Goal: Find specific page/section: Find specific page/section

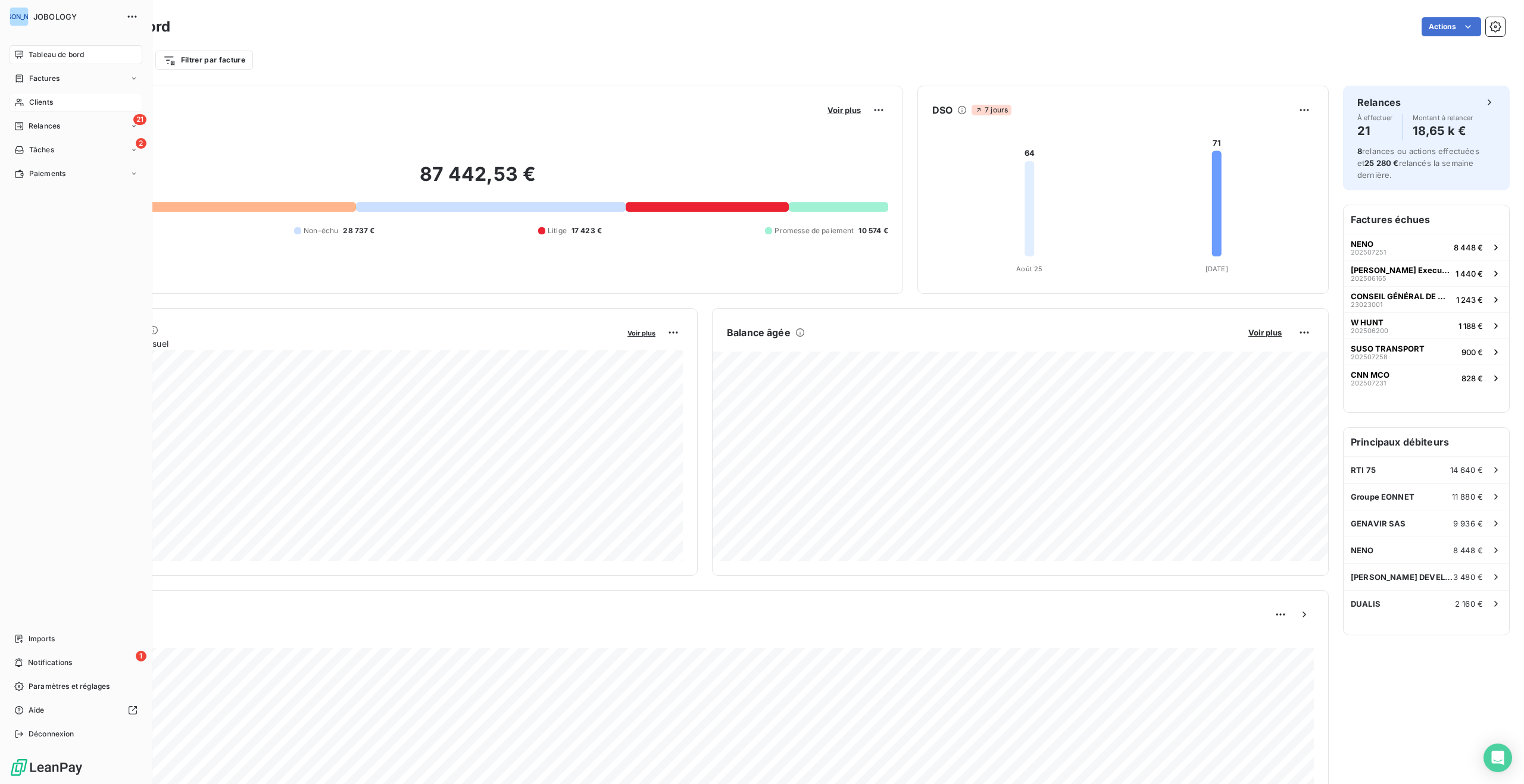
click at [29, 99] on span "Clients" at bounding box center [41, 102] width 24 height 11
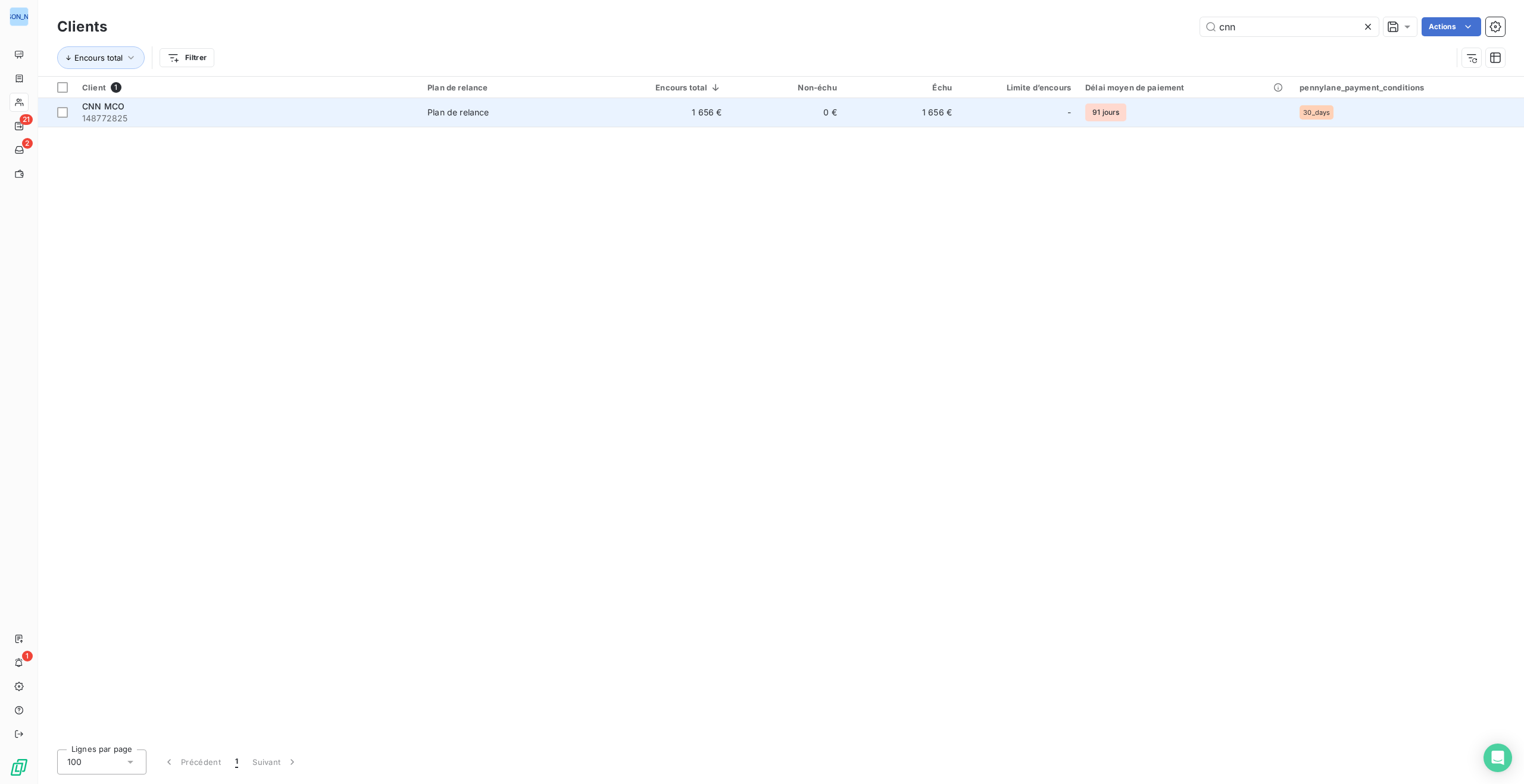
type input "cnn"
click at [412, 109] on div "CNN MCO" at bounding box center [247, 106] width 331 height 12
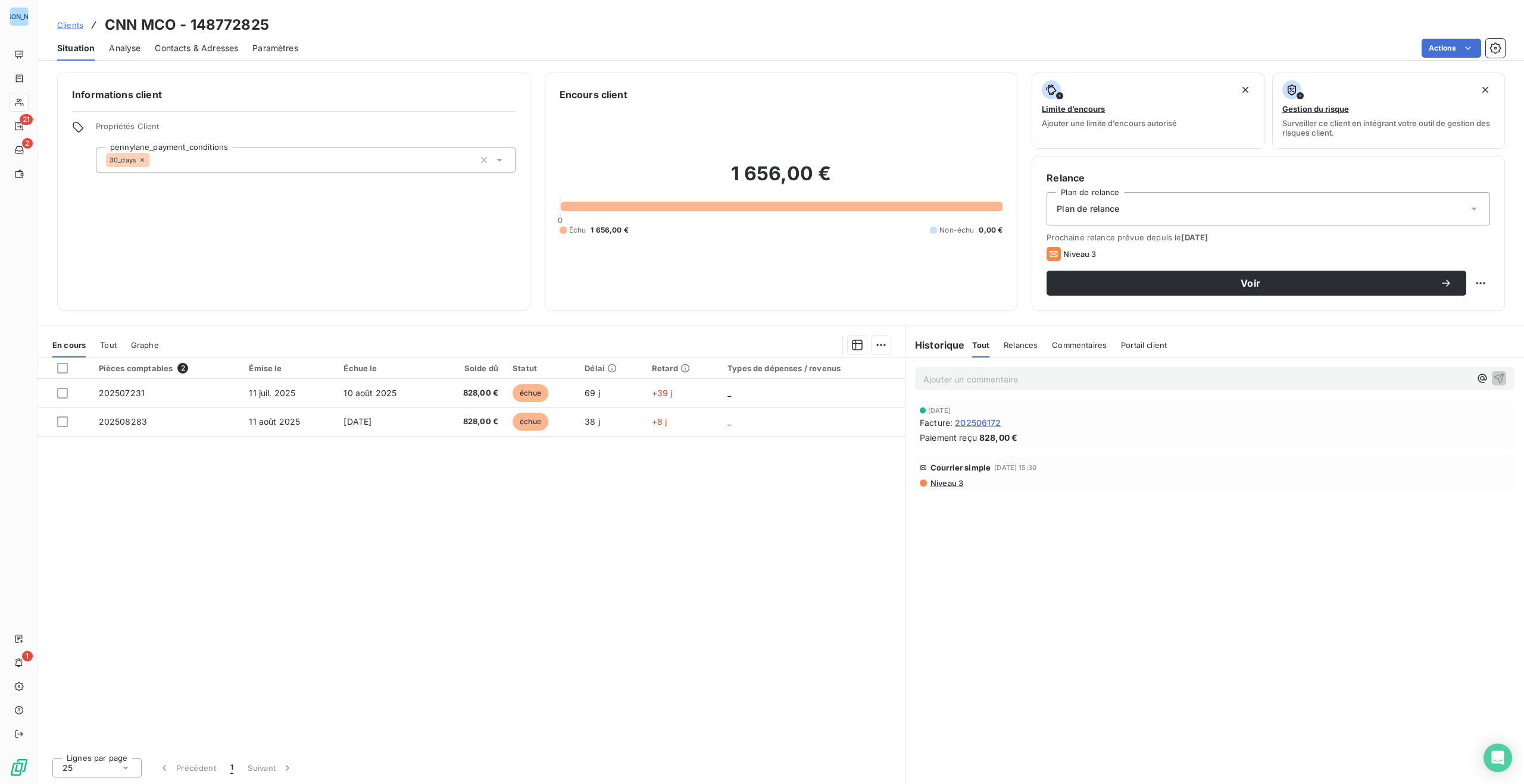
click at [953, 344] on h6 "Historique" at bounding box center [934, 345] width 59 height 15
click at [1014, 345] on span "Relances" at bounding box center [1020, 345] width 34 height 9
click at [1064, 346] on span "Commentaires" at bounding box center [1080, 345] width 55 height 9
click at [1154, 345] on span "Portail client" at bounding box center [1145, 345] width 46 height 9
click at [930, 345] on h6 "Historique" at bounding box center [934, 345] width 59 height 15
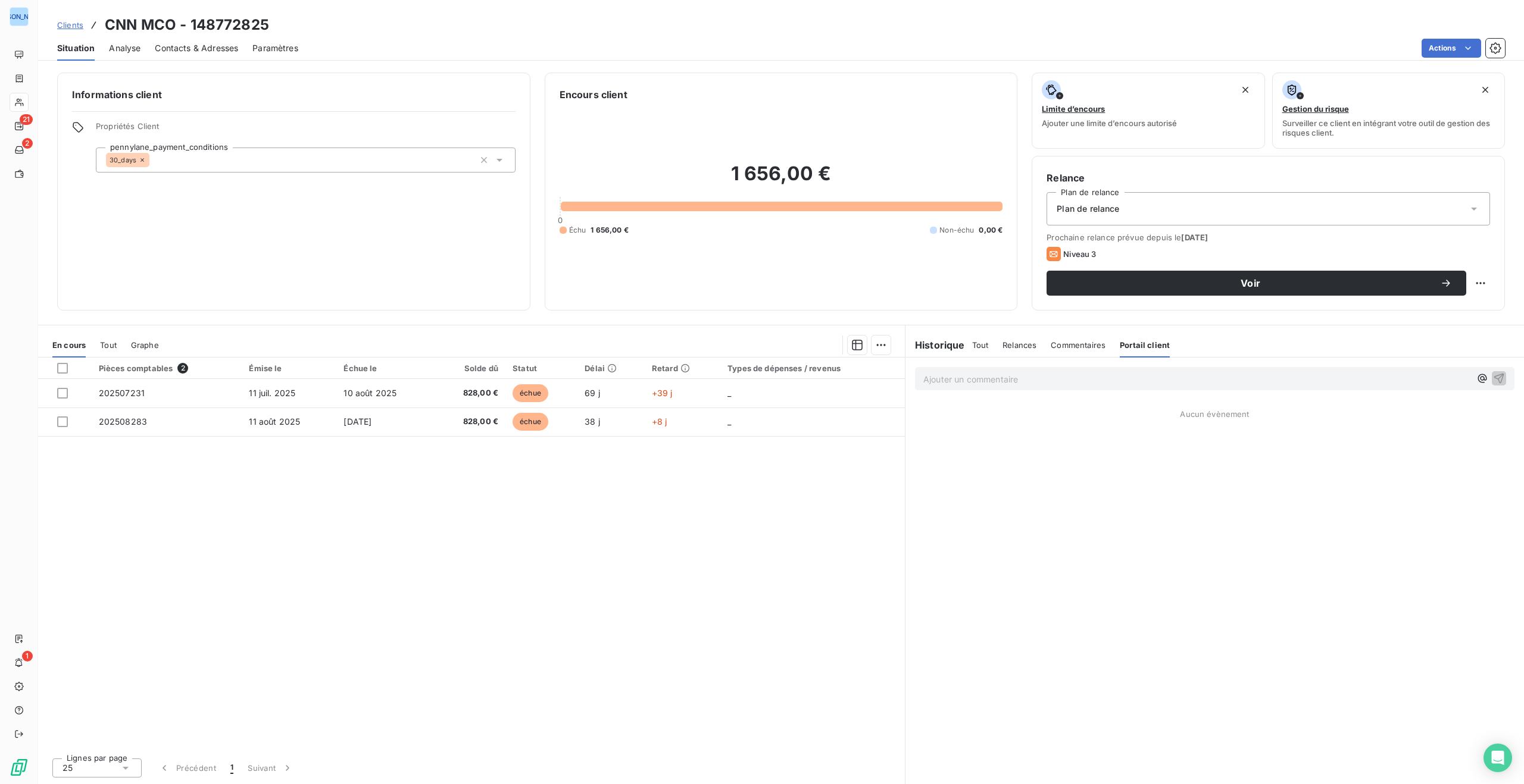
click at [110, 344] on span "Tout" at bounding box center [109, 345] width 16 height 9
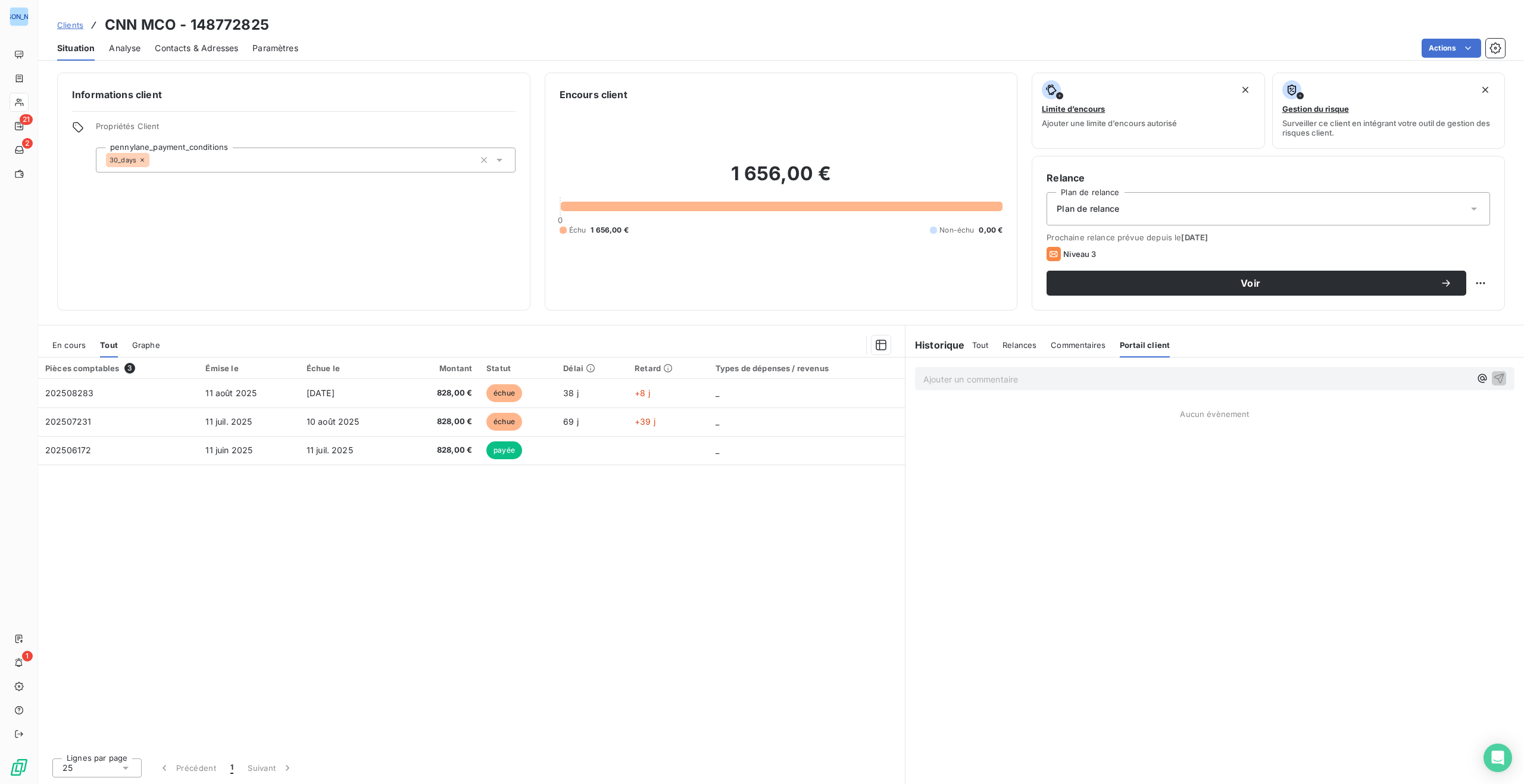
click at [156, 343] on span "Graphe" at bounding box center [146, 345] width 28 height 9
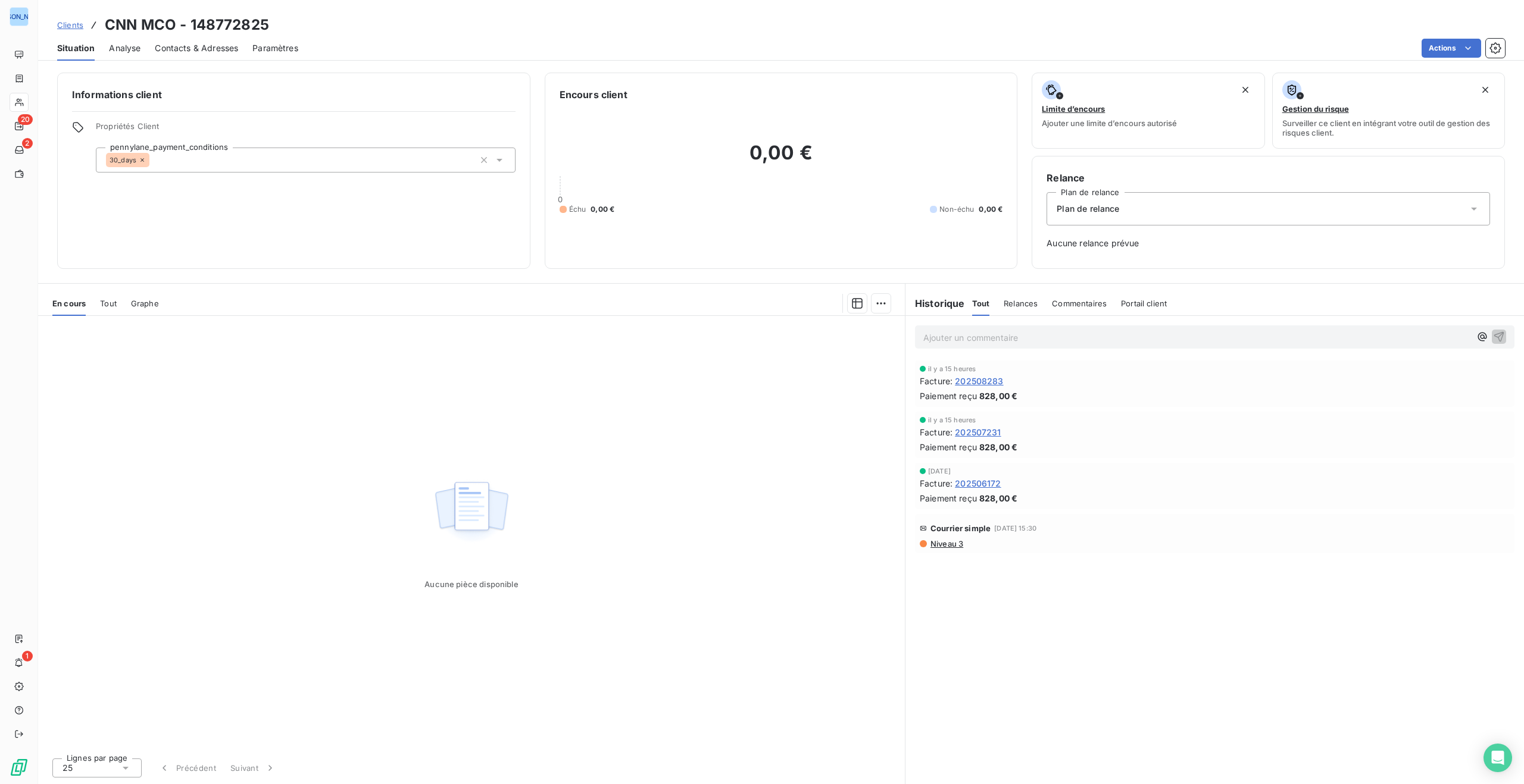
click at [110, 304] on span "Tout" at bounding box center [109, 303] width 16 height 9
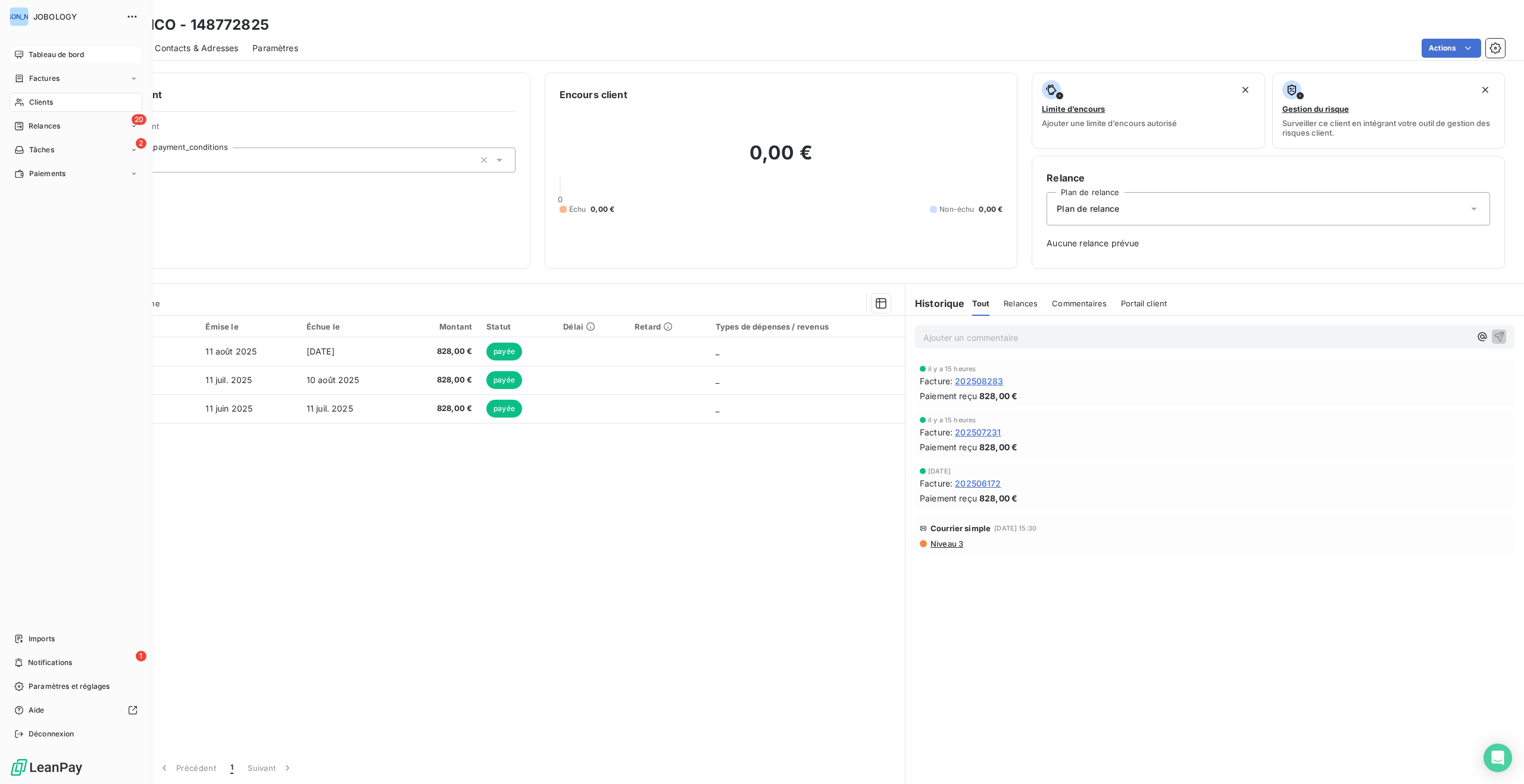
click at [46, 56] on span "Tableau de bord" at bounding box center [56, 55] width 56 height 11
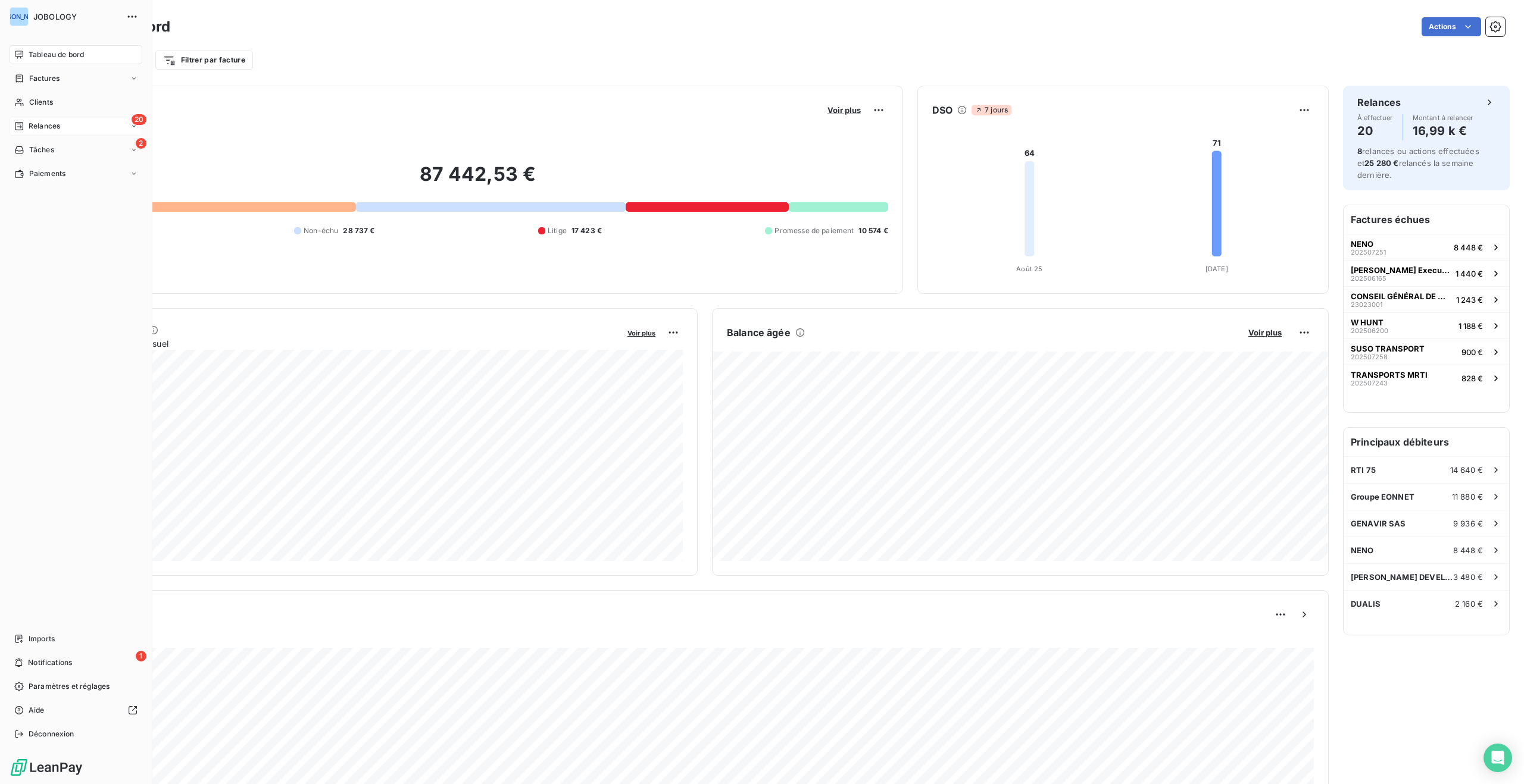
click at [49, 121] on span "Relances" at bounding box center [44, 126] width 32 height 11
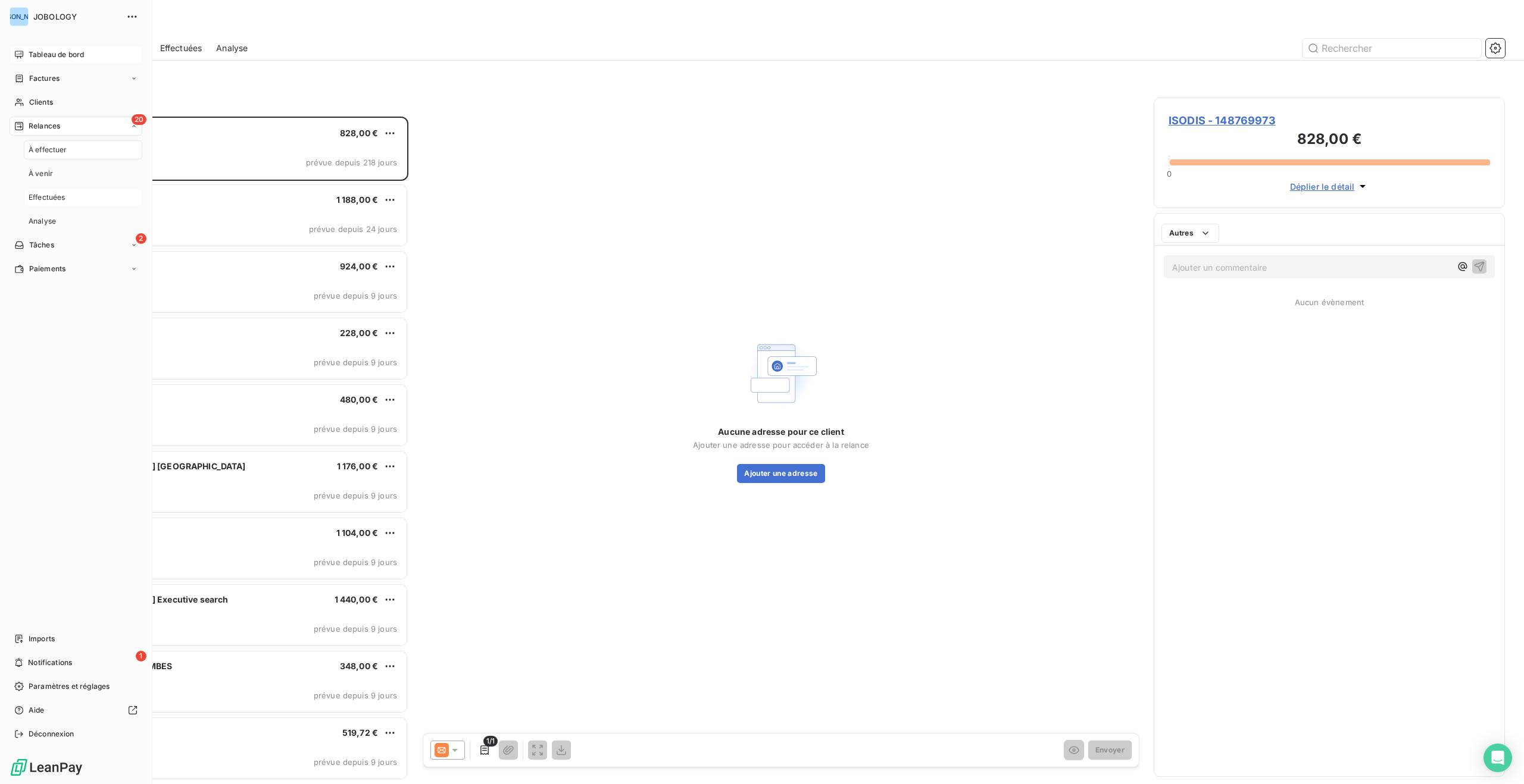
scroll to position [667, 352]
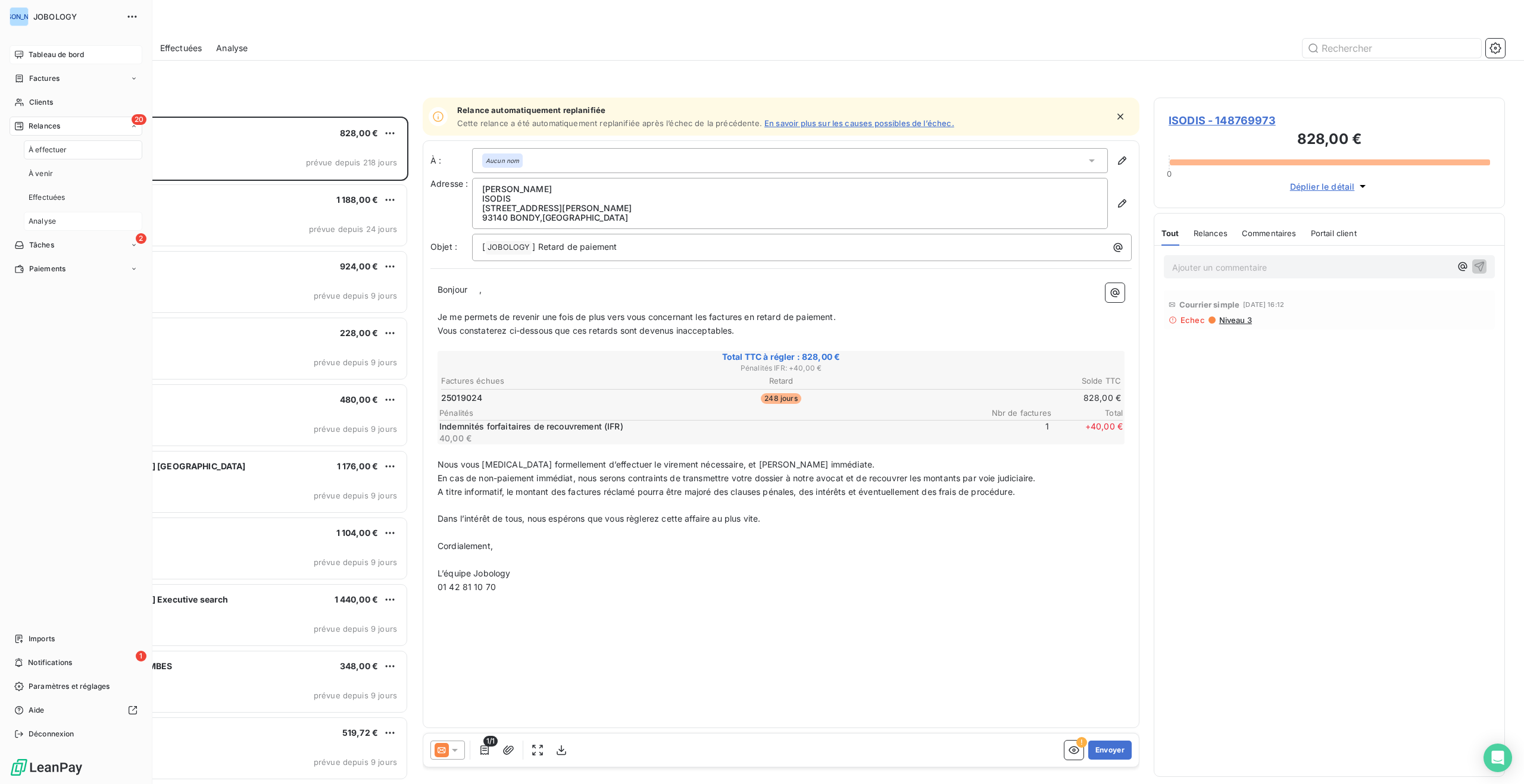
click at [51, 218] on span "Analyse" at bounding box center [42, 222] width 27 height 11
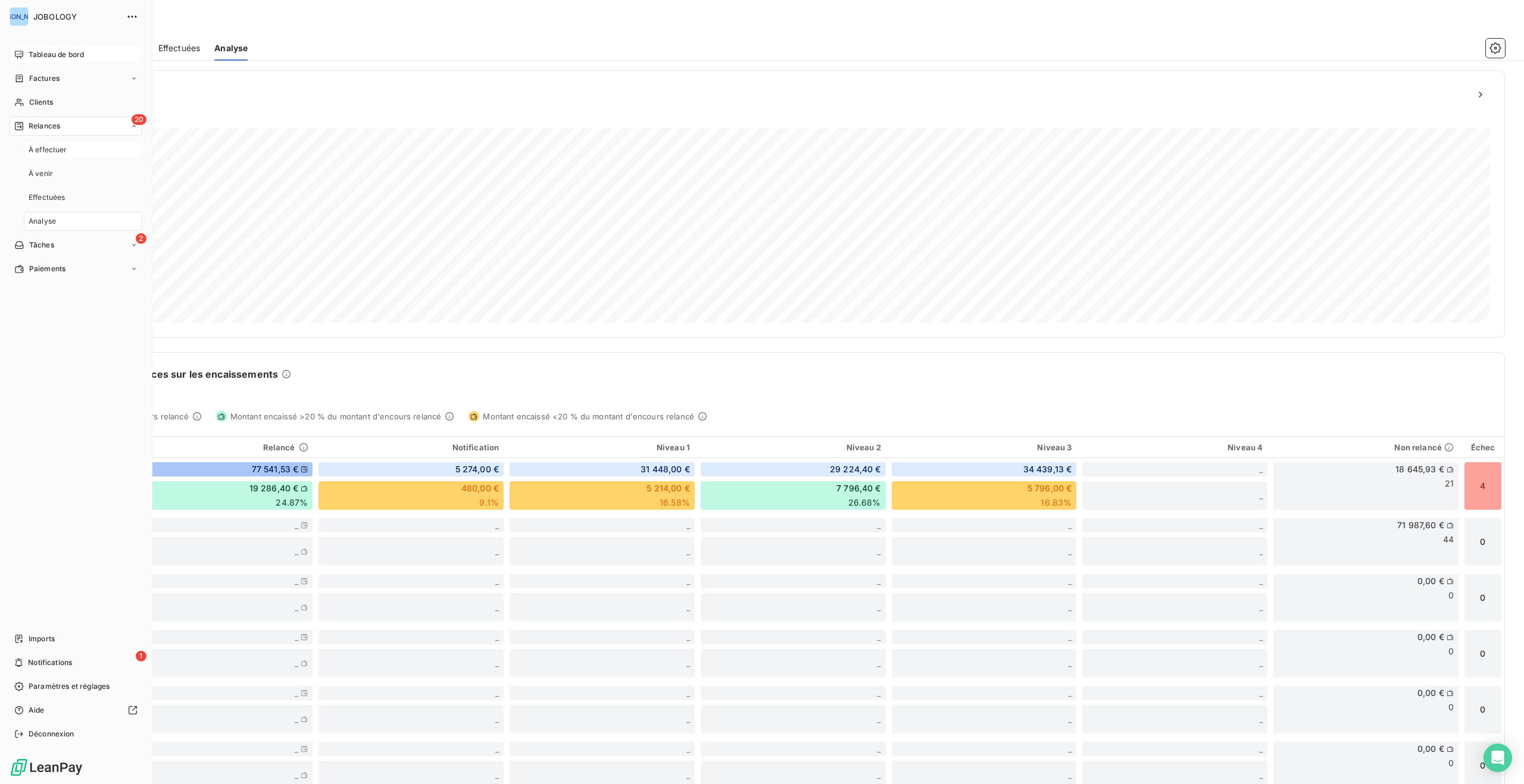
click at [70, 150] on div "À effectuer" at bounding box center [83, 150] width 119 height 19
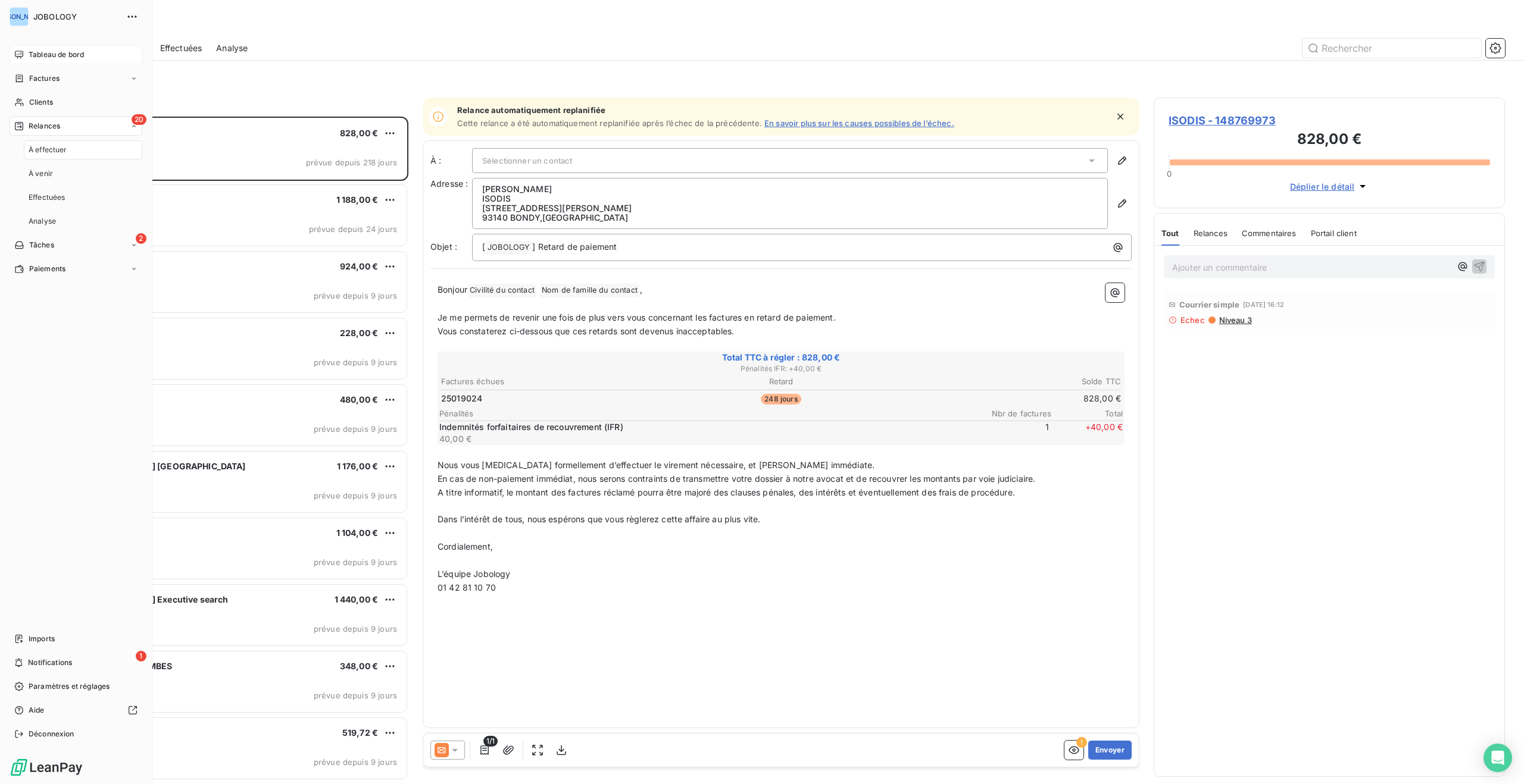
scroll to position [667, 352]
click at [73, 172] on div "À venir" at bounding box center [83, 173] width 119 height 19
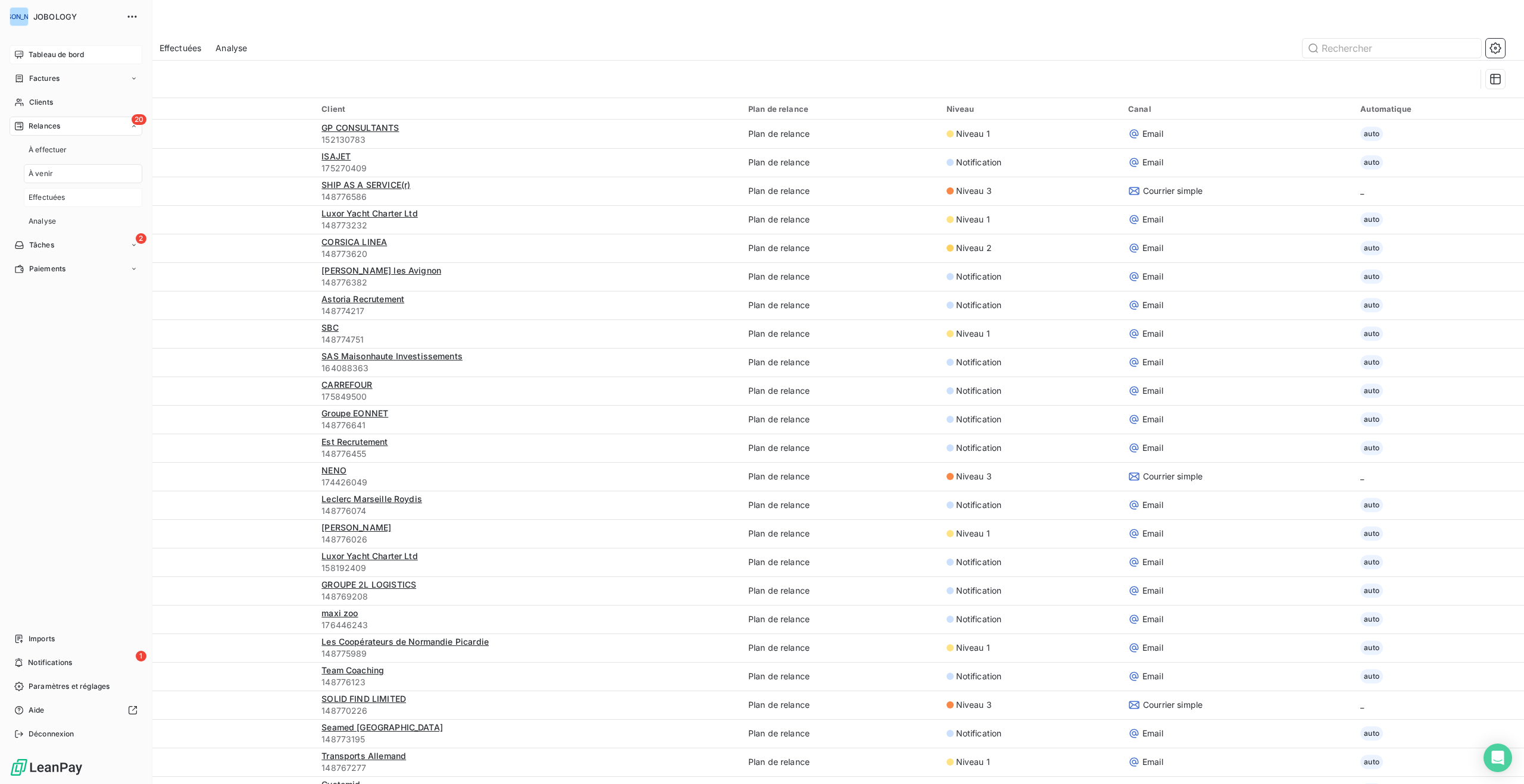
click at [72, 193] on div "Effectuées" at bounding box center [83, 197] width 119 height 19
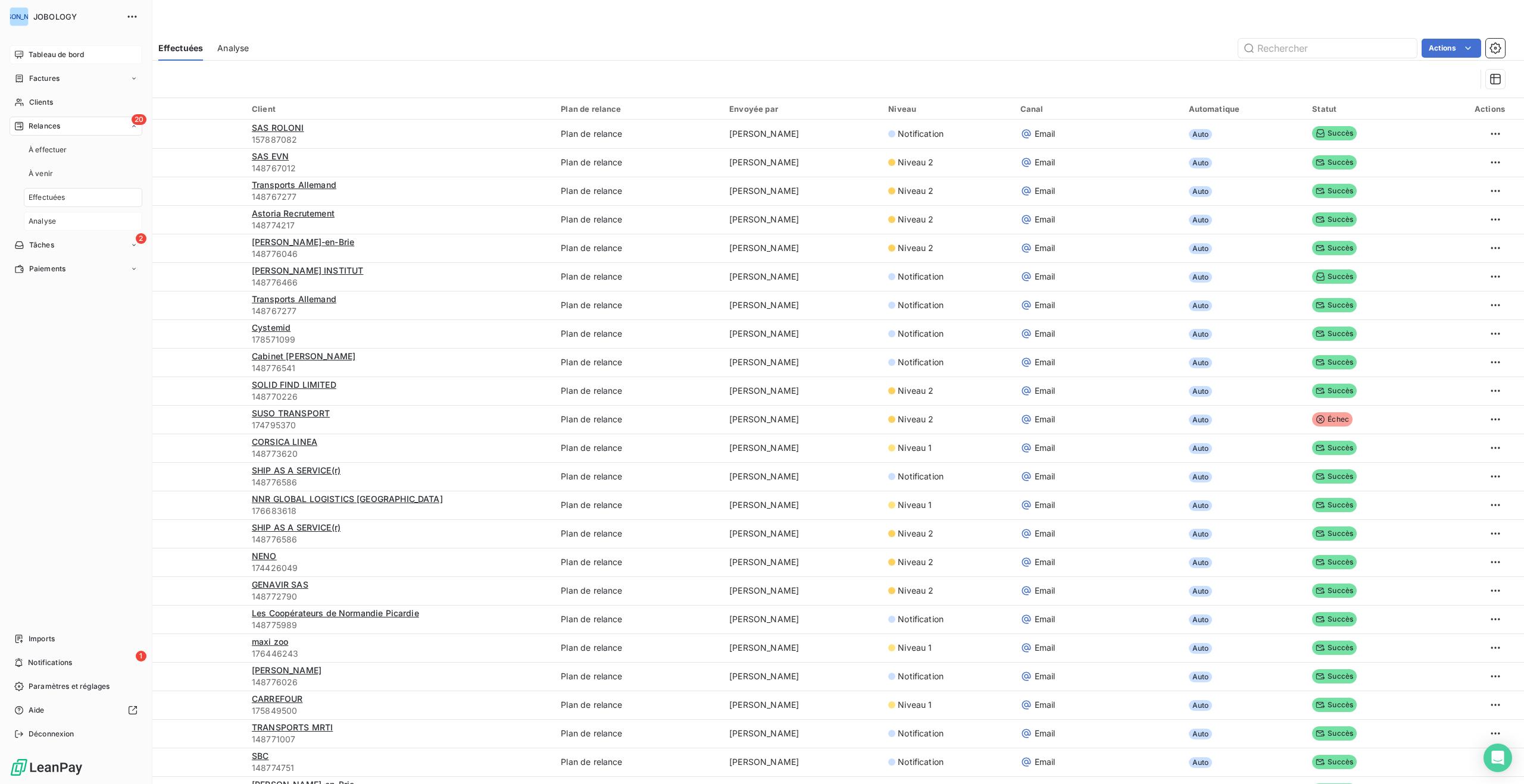
click at [81, 218] on div "Analyse" at bounding box center [83, 221] width 119 height 19
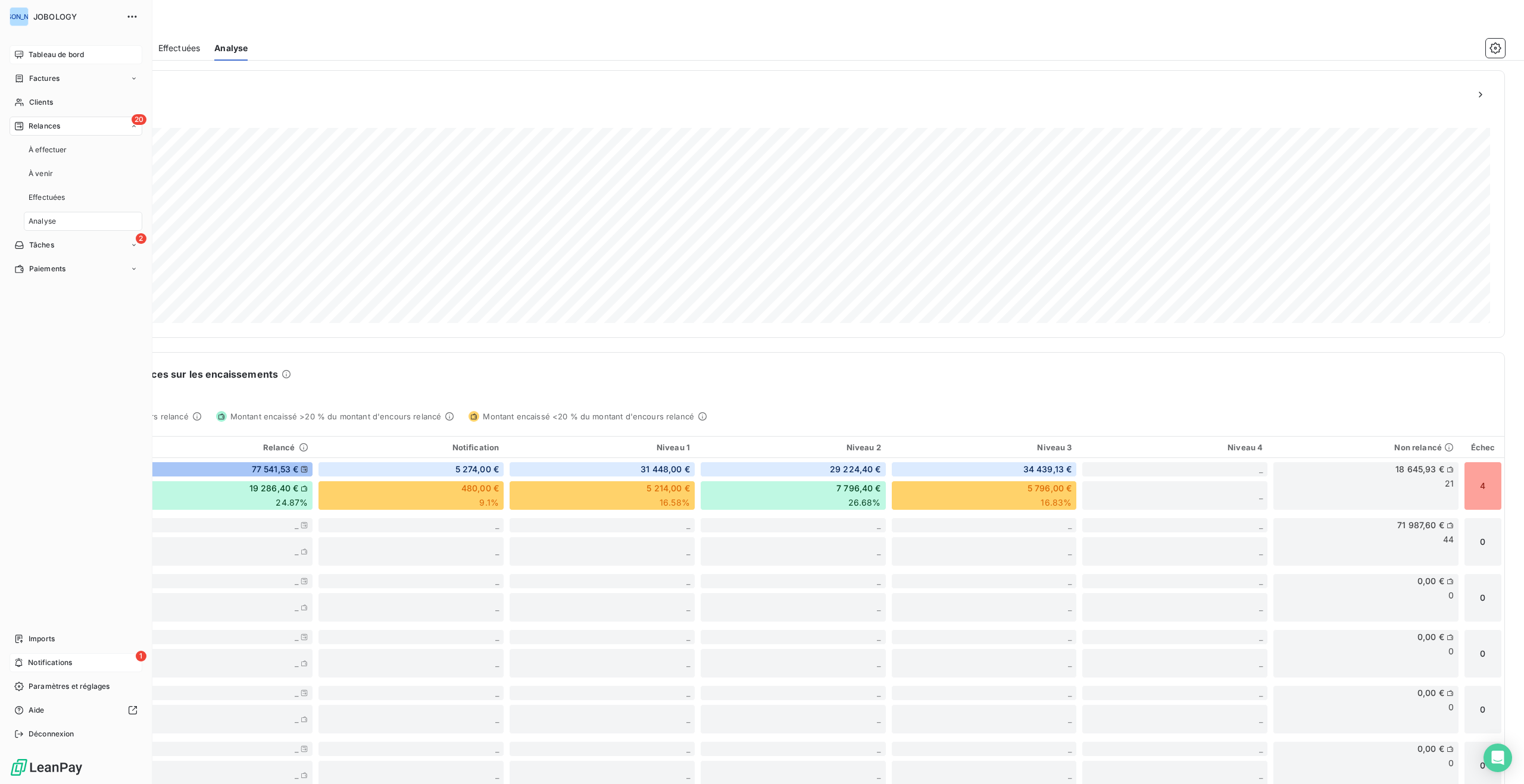
click at [69, 664] on span "Notifications" at bounding box center [50, 663] width 44 height 11
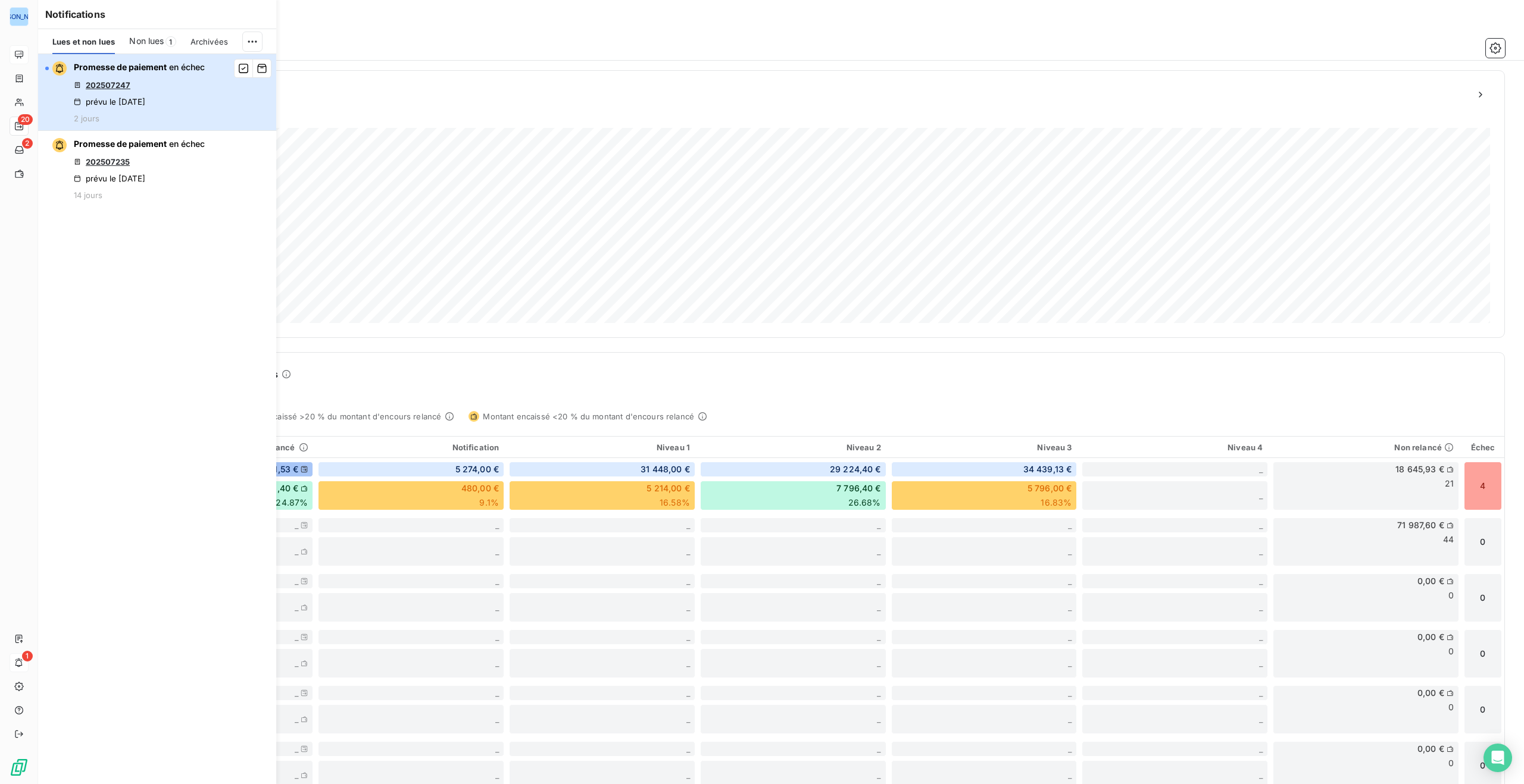
click at [163, 83] on div "Promesse de paiement en échec 202507247 prévu le 15 sept. 2025 2 jours" at bounding box center [139, 92] width 131 height 62
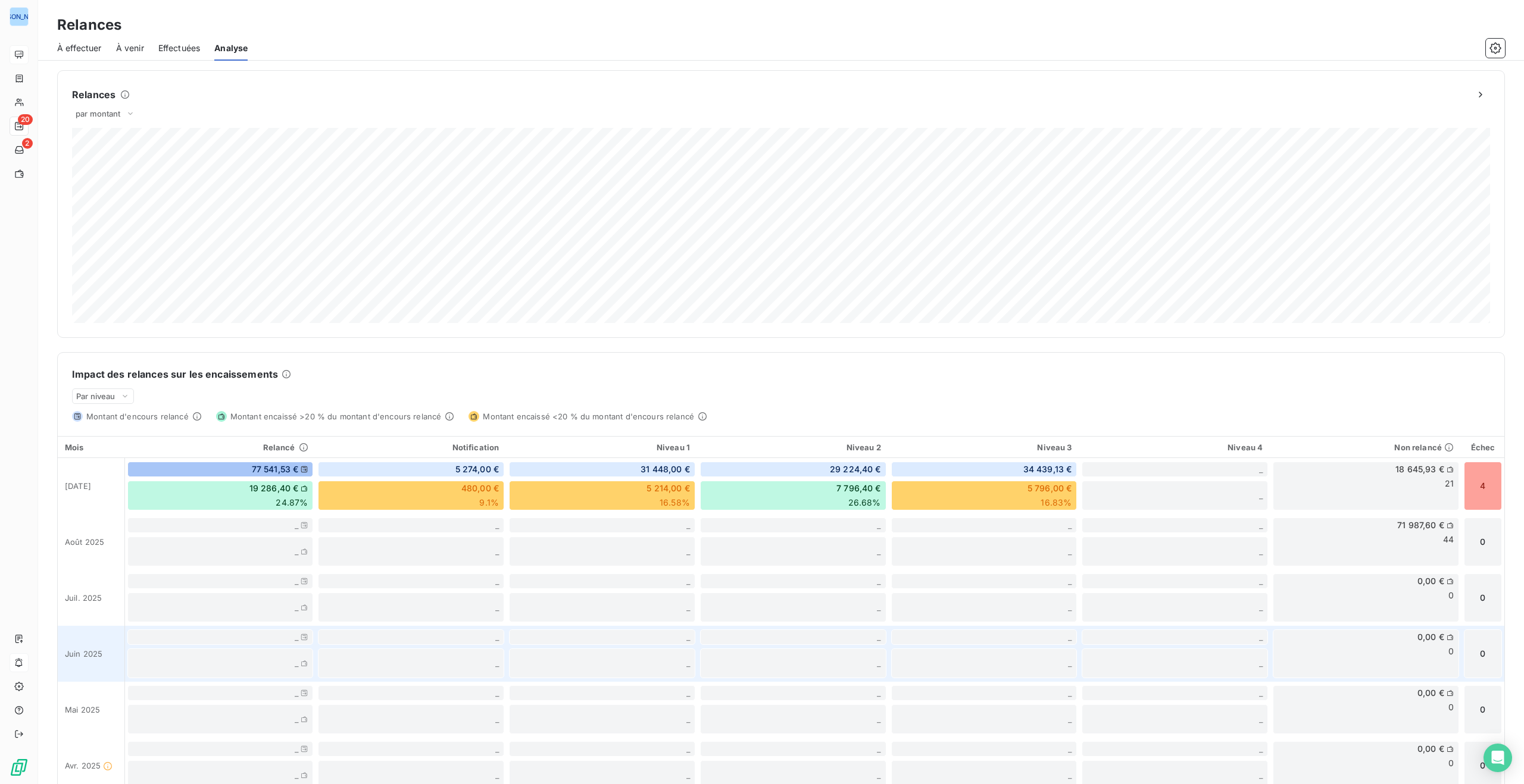
scroll to position [56, 0]
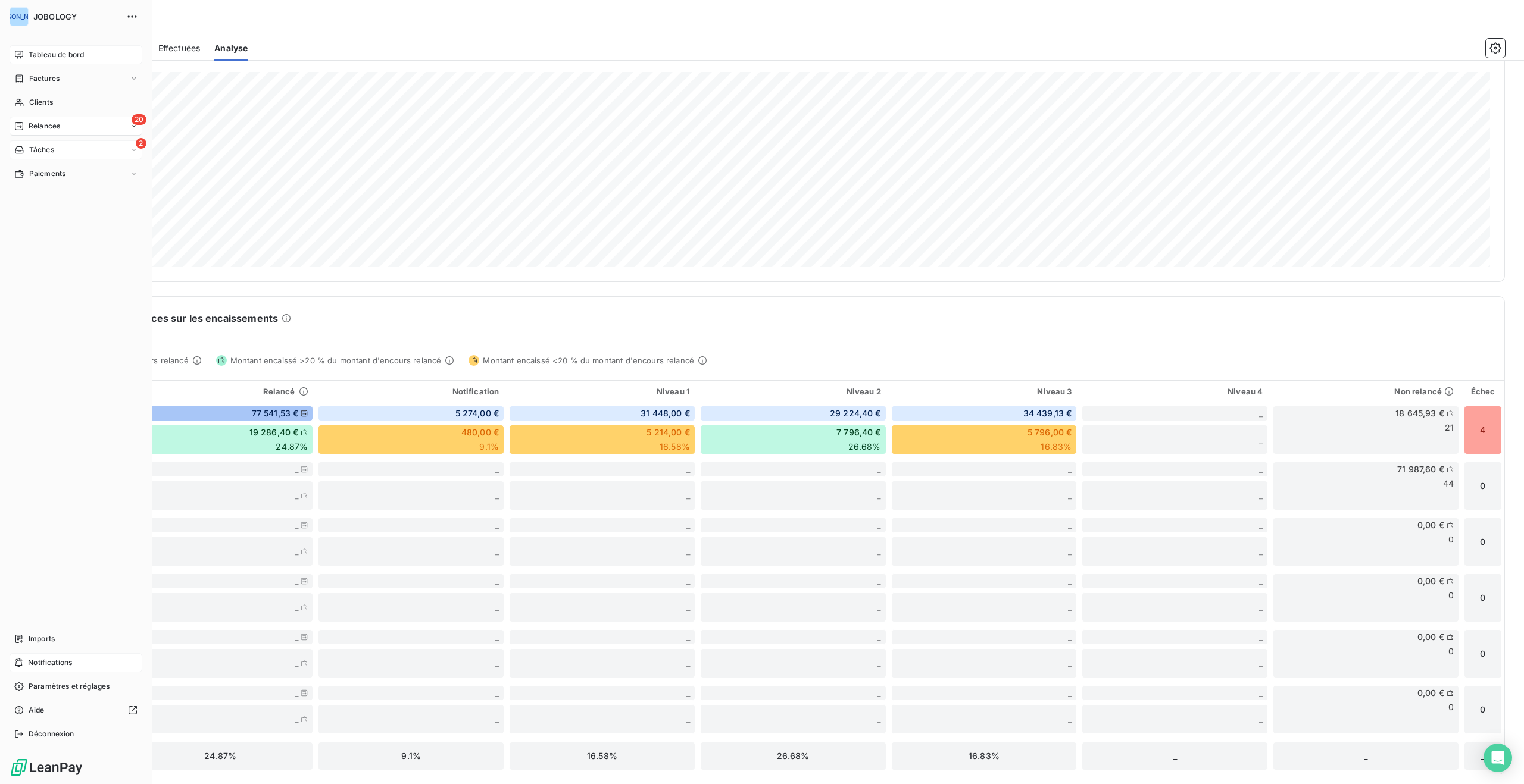
click at [46, 146] on span "Tâches" at bounding box center [41, 150] width 25 height 11
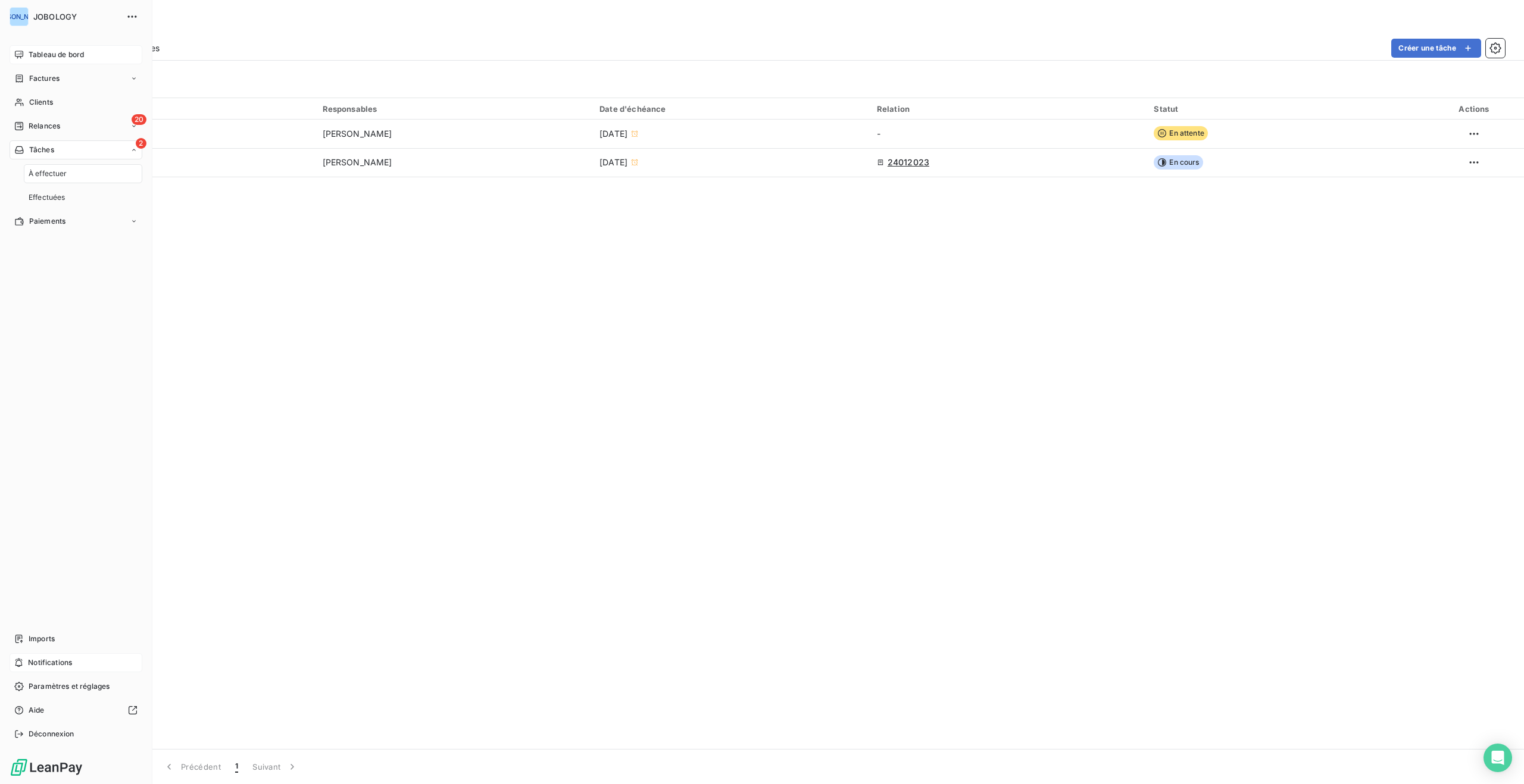
click at [48, 177] on span "À effectuer" at bounding box center [47, 173] width 38 height 11
click at [42, 148] on span "Tâches" at bounding box center [41, 150] width 25 height 11
click at [47, 193] on span "Effectuées" at bounding box center [47, 198] width 37 height 11
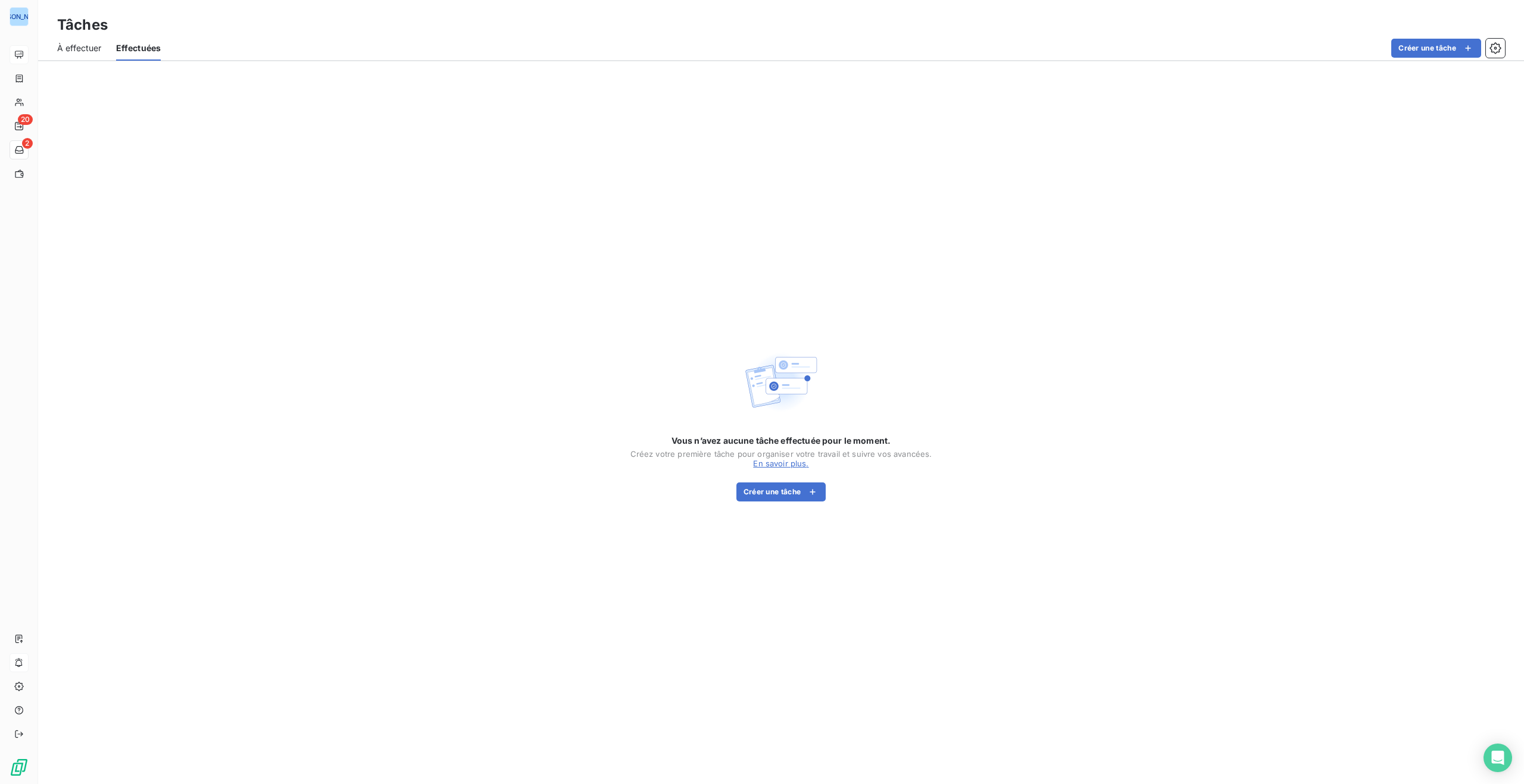
click at [78, 47] on span "À effectuer" at bounding box center [79, 47] width 45 height 12
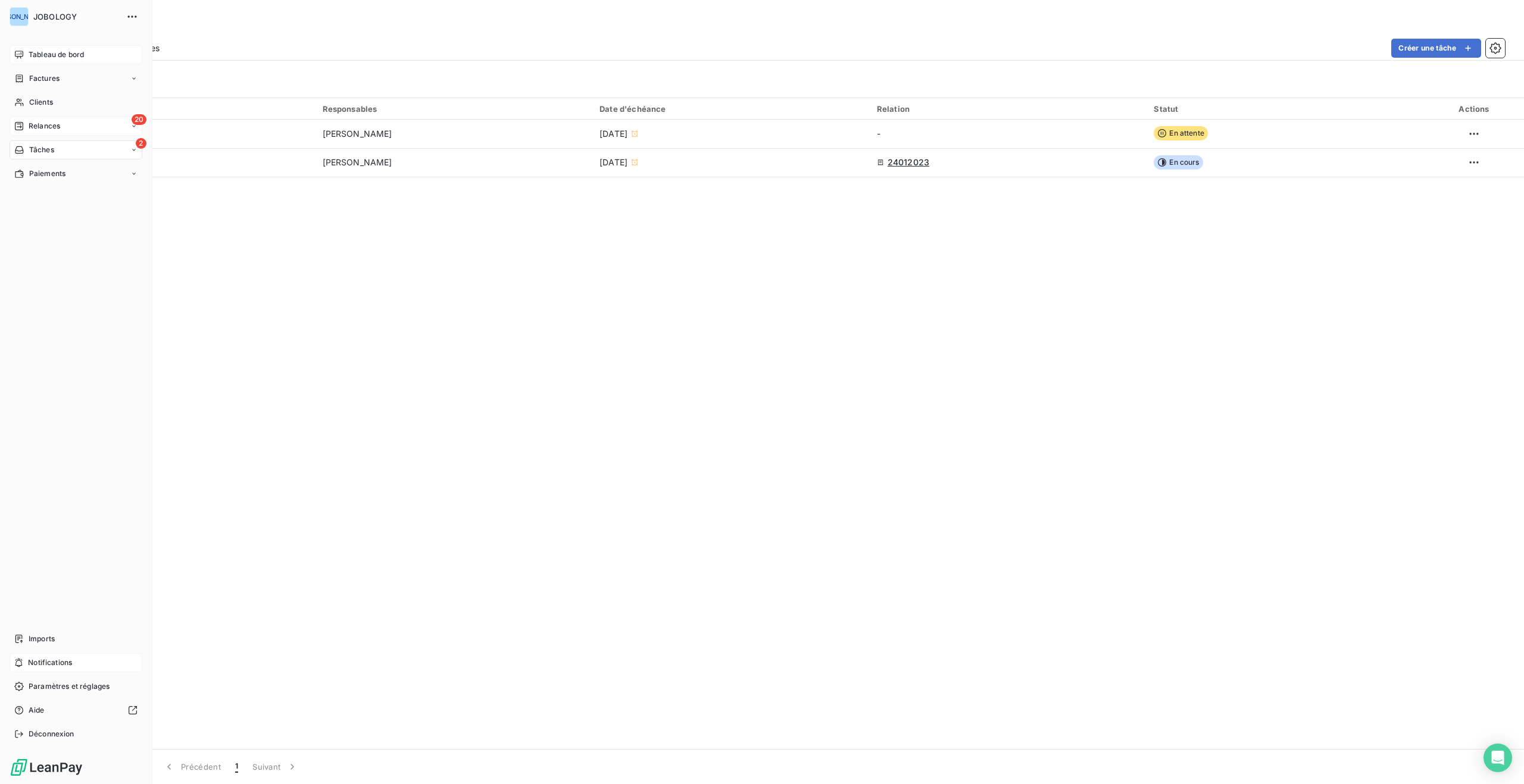
click at [37, 120] on span "Relances" at bounding box center [44, 126] width 32 height 11
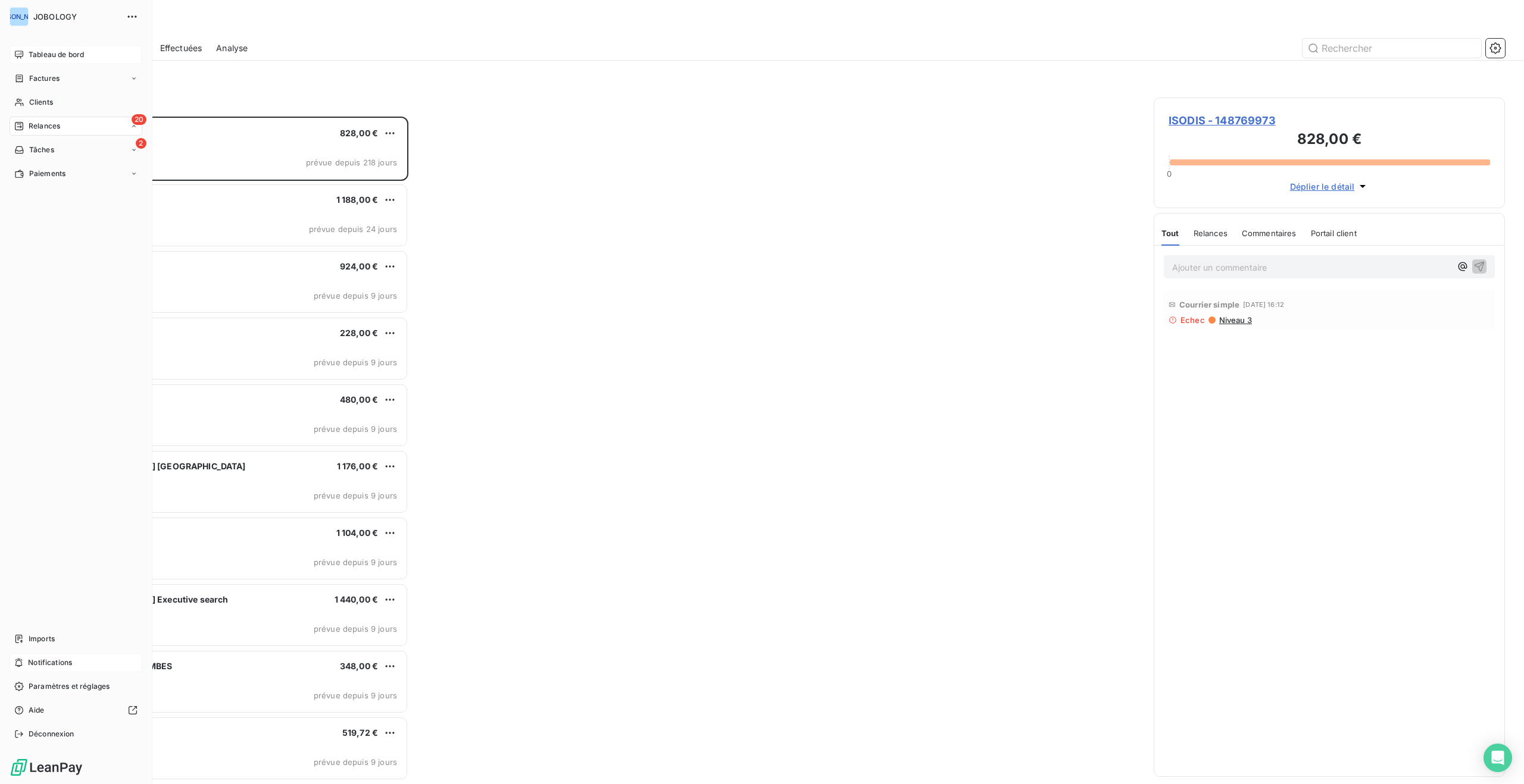
scroll to position [667, 352]
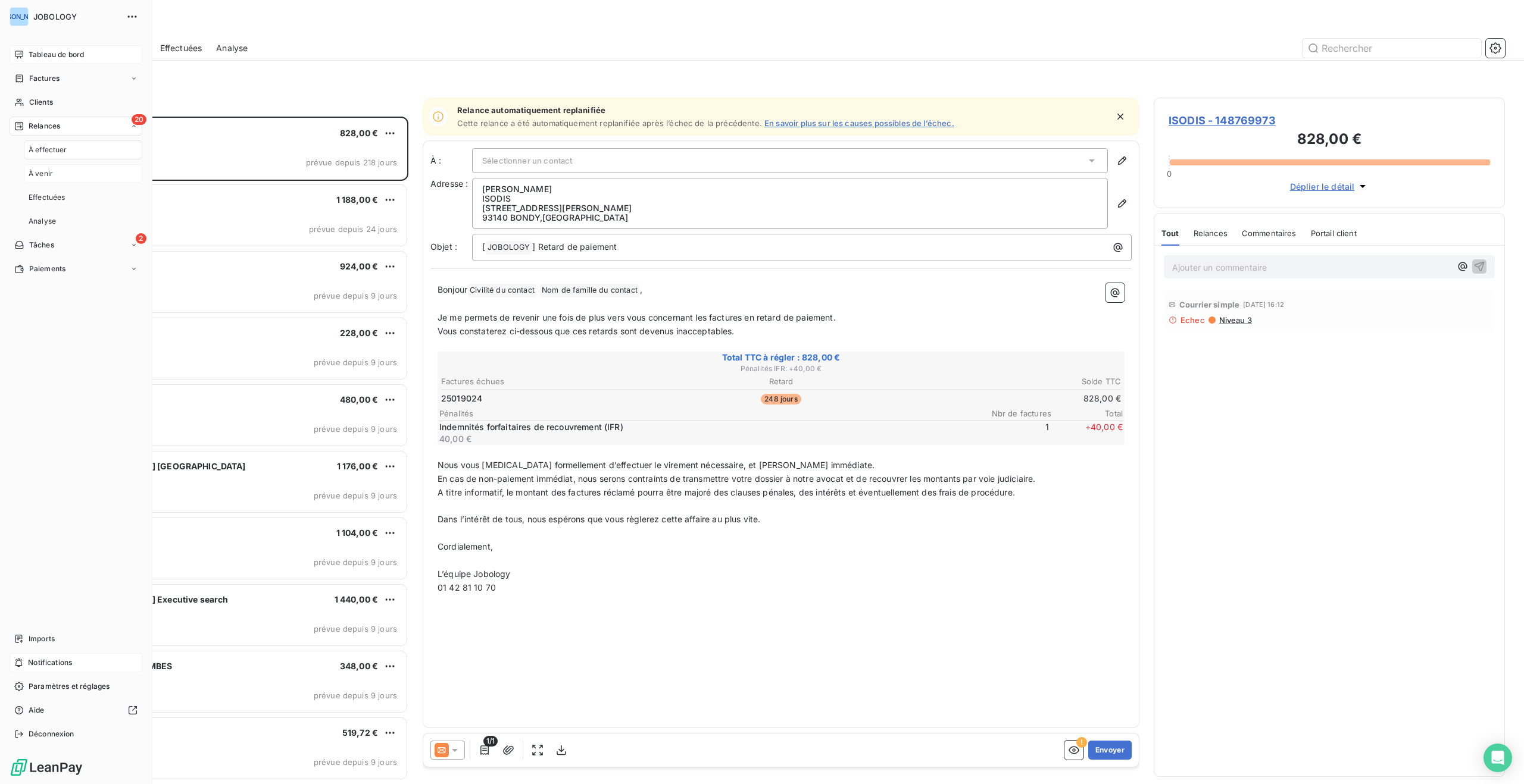
click at [47, 172] on span "À venir" at bounding box center [40, 173] width 25 height 11
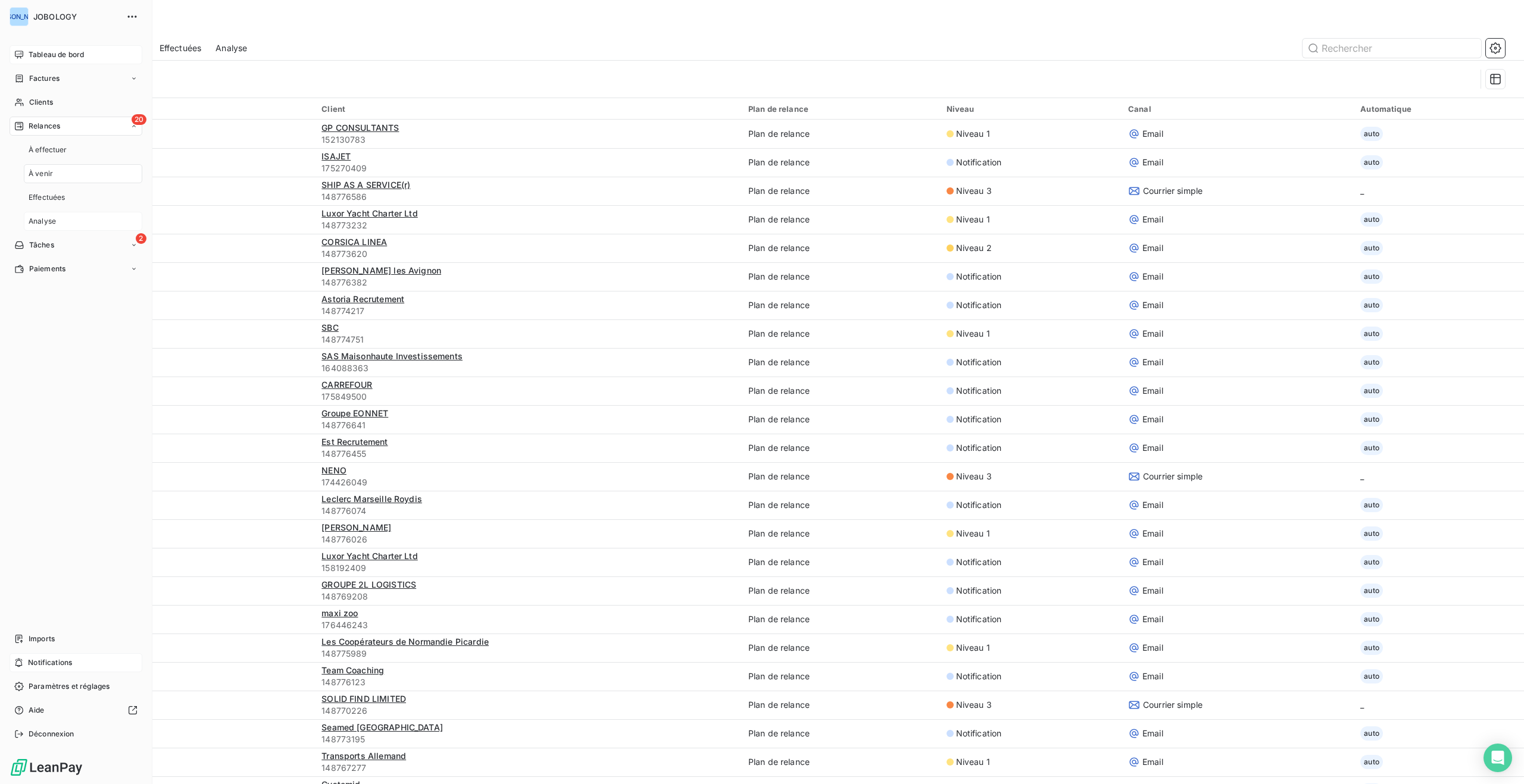
click at [48, 221] on span "Analyse" at bounding box center [42, 222] width 27 height 11
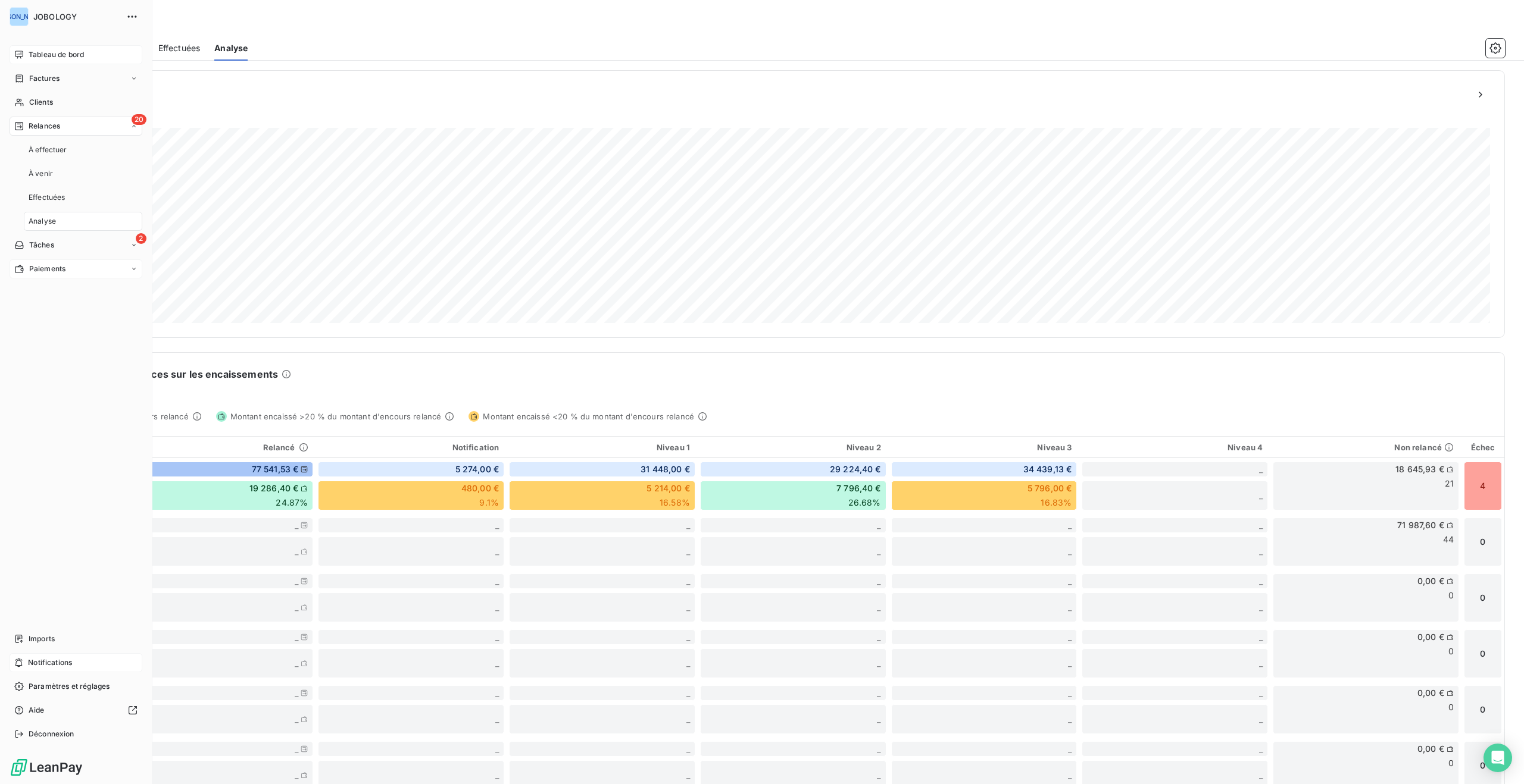
click at [58, 267] on span "Paiements" at bounding box center [47, 269] width 37 height 11
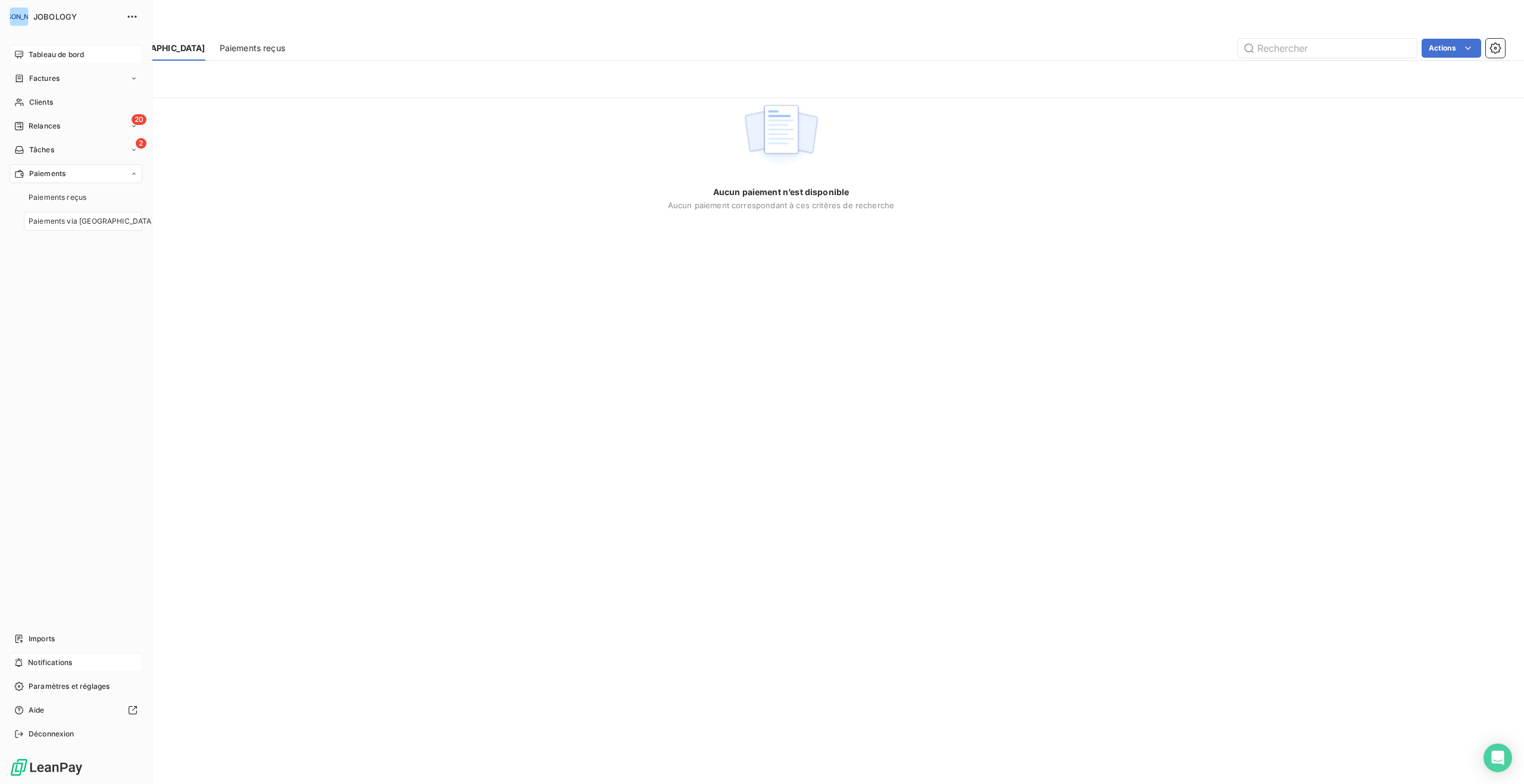
click at [50, 218] on span "Paiements via le Portail" at bounding box center [91, 222] width 126 height 11
click at [53, 198] on span "Paiements reçus" at bounding box center [57, 198] width 58 height 11
click at [56, 53] on span "Tableau de bord" at bounding box center [56, 55] width 56 height 11
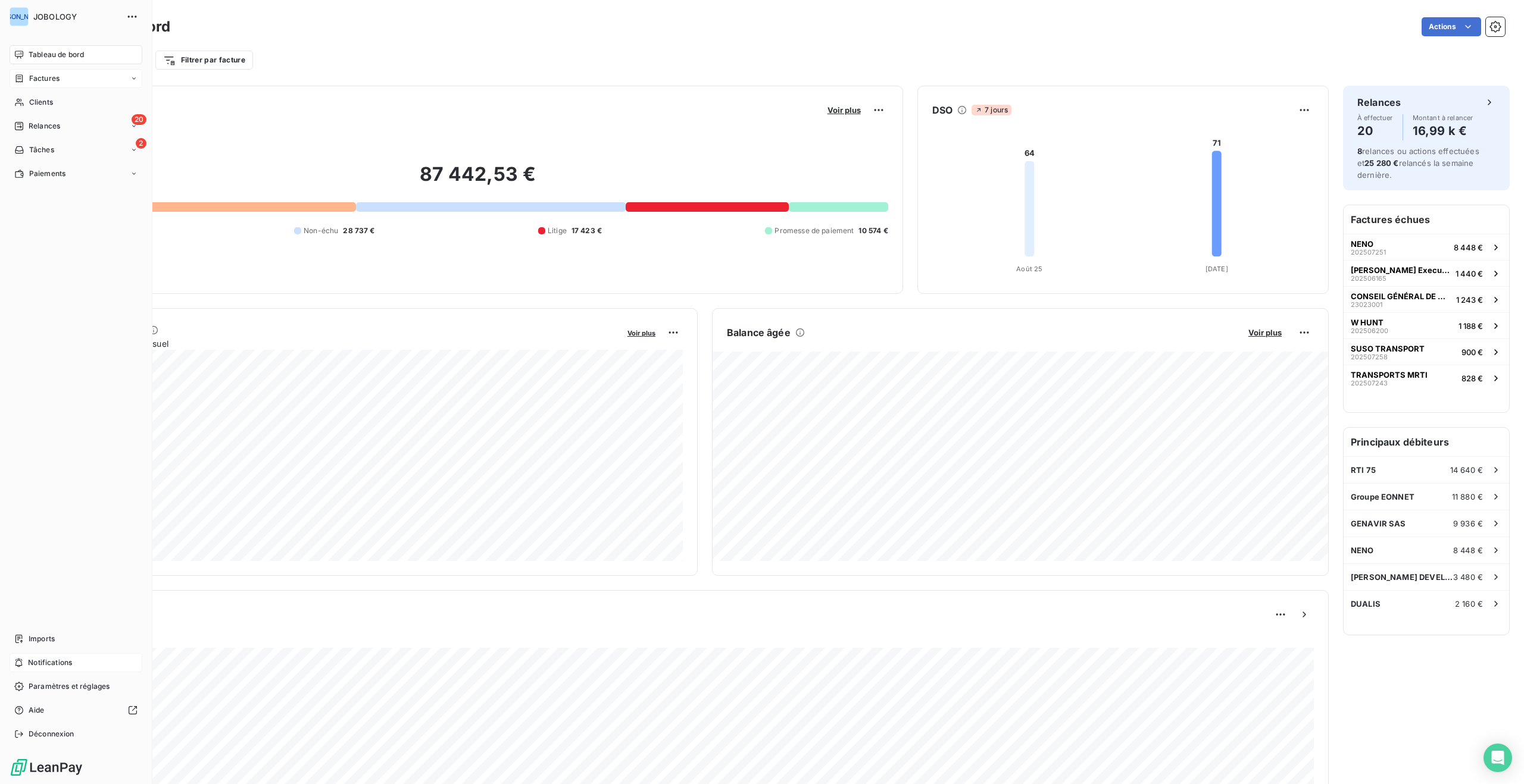
click at [38, 74] on span "Factures" at bounding box center [44, 78] width 30 height 11
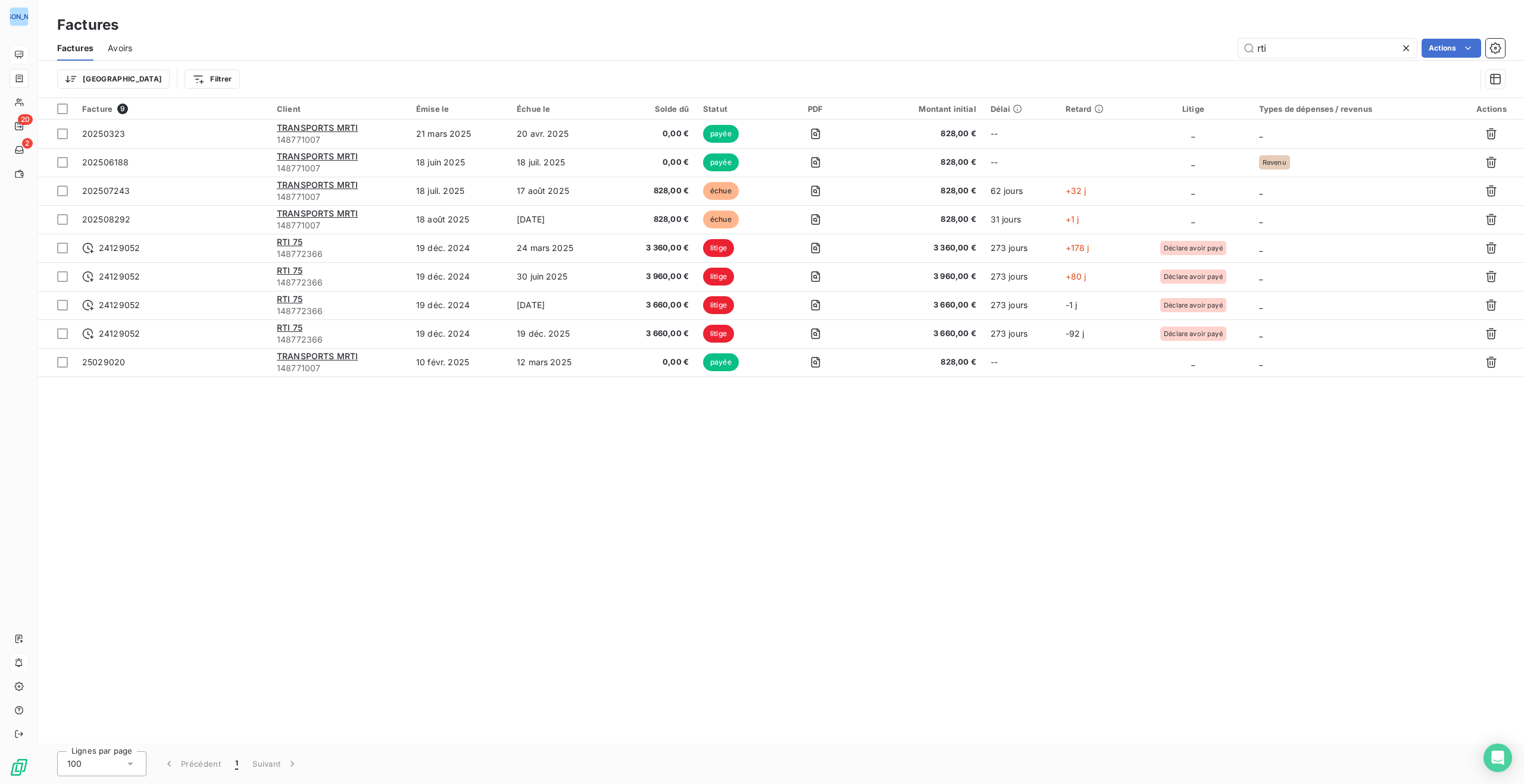
click at [118, 42] on span "Avoirs" at bounding box center [120, 47] width 25 height 12
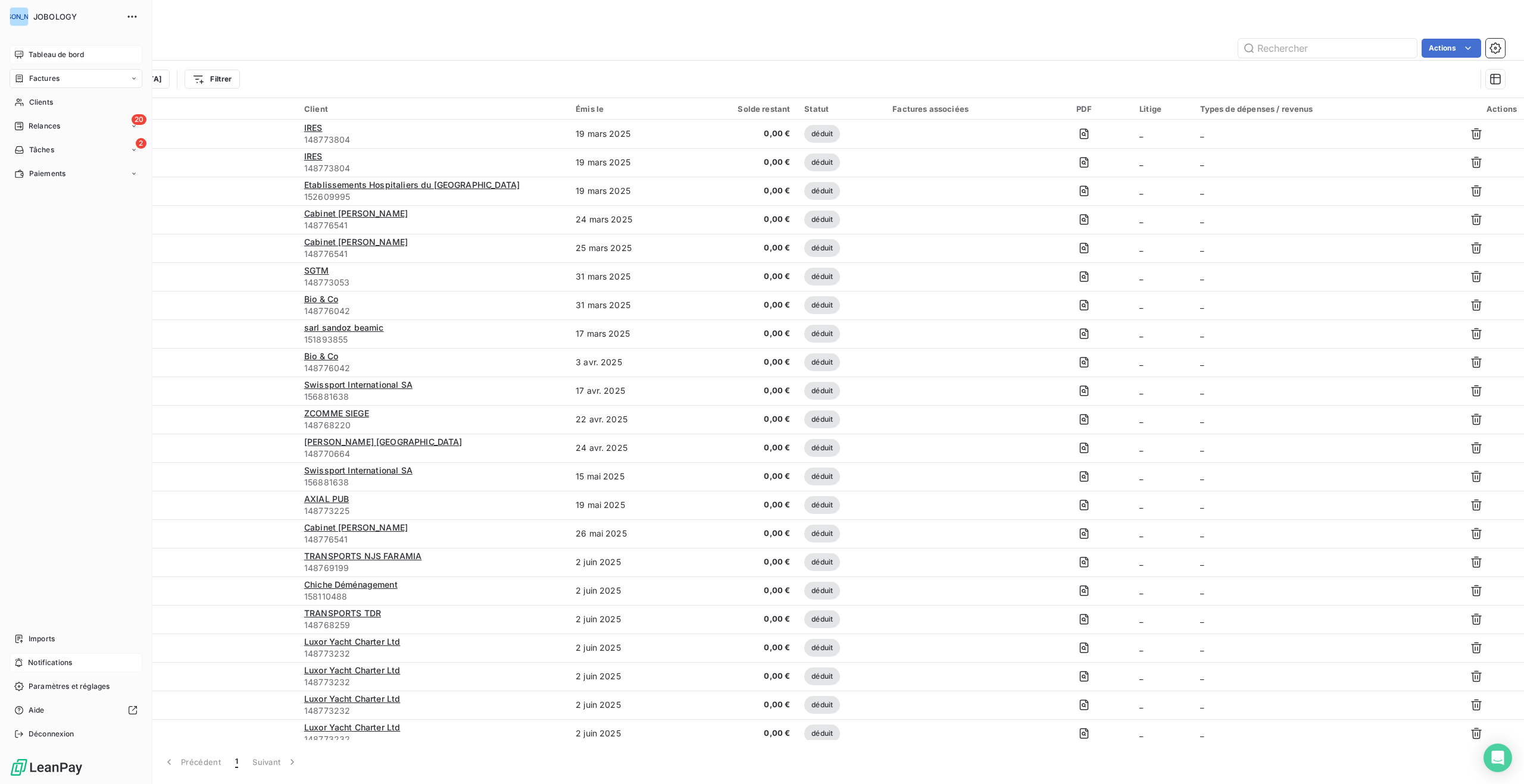
click at [30, 49] on span "Tableau de bord" at bounding box center [56, 55] width 56 height 11
